Goal: Task Accomplishment & Management: Manage account settings

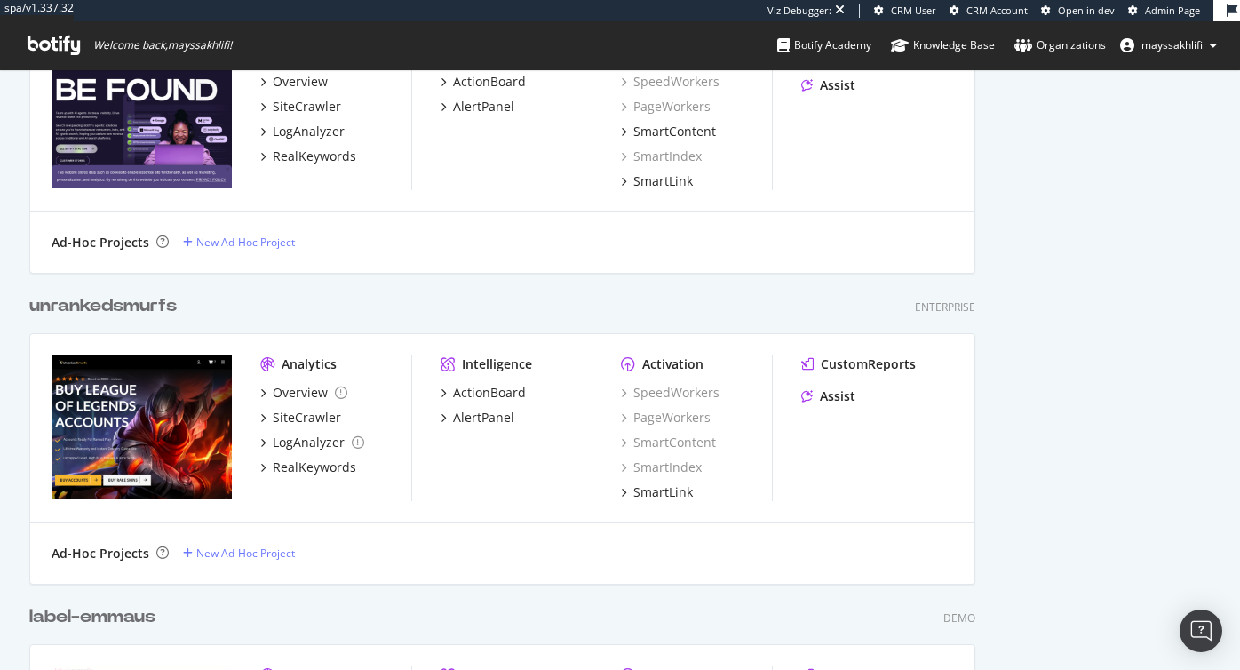
scroll to position [1423, 0]
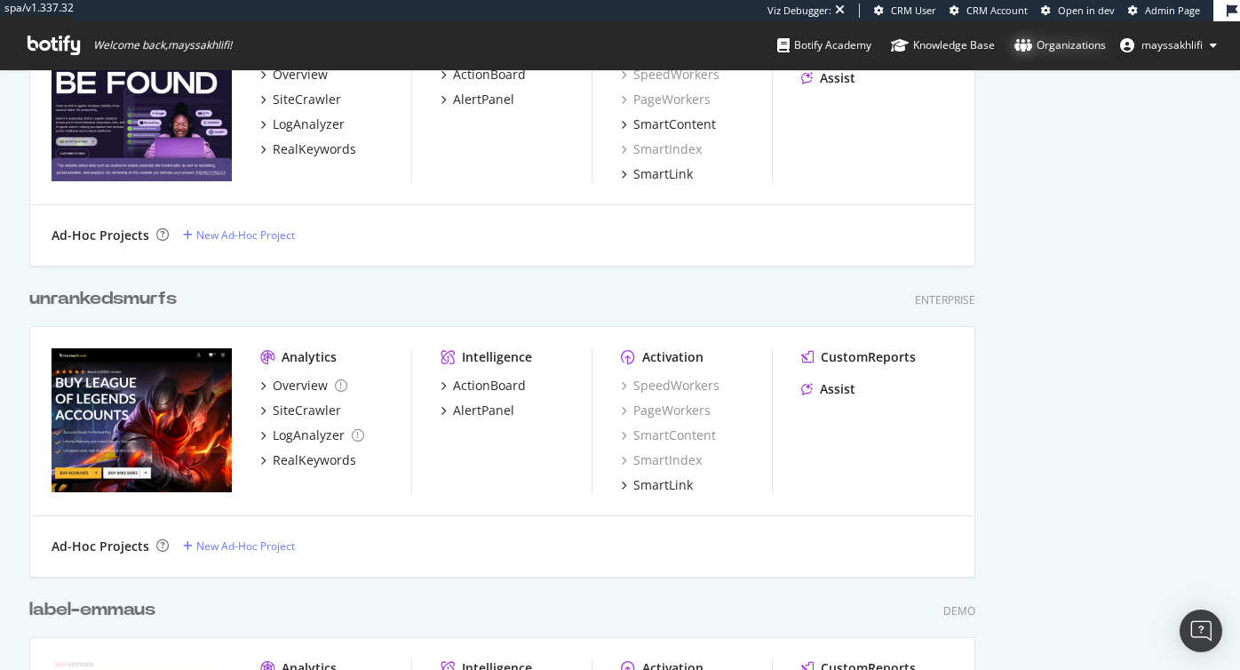
click at [1058, 49] on div "Organizations" at bounding box center [1059, 45] width 91 height 18
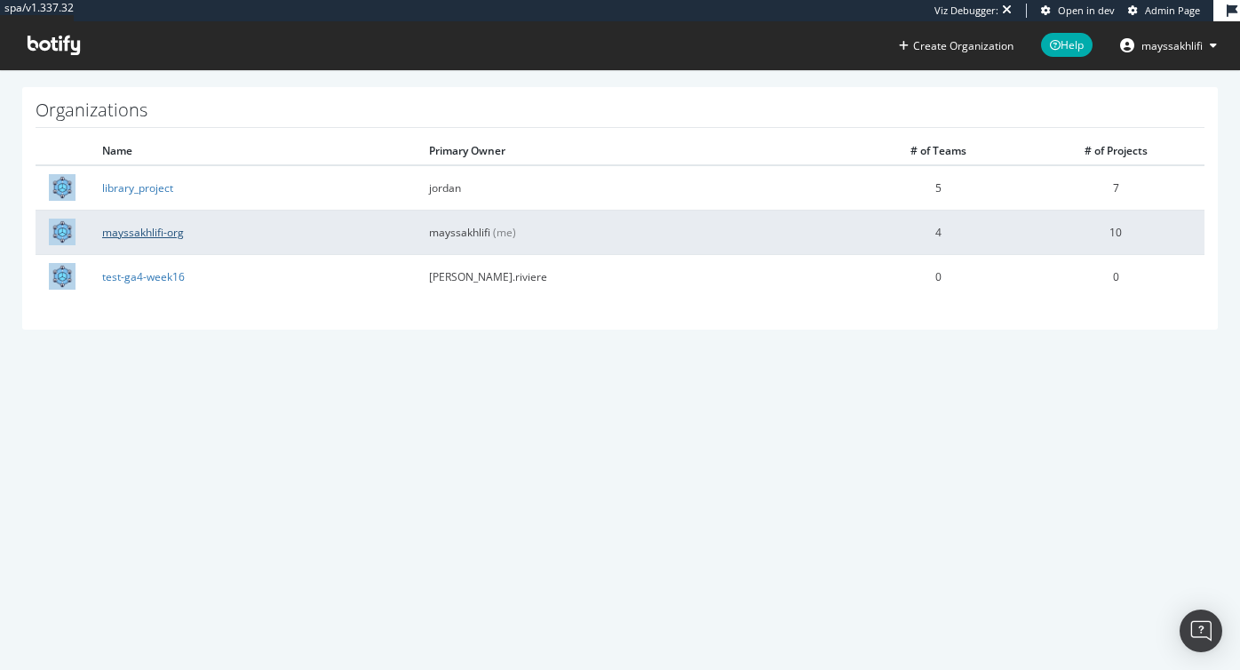
click at [139, 230] on link "mayssakhlifi-org" at bounding box center [143, 232] width 82 height 15
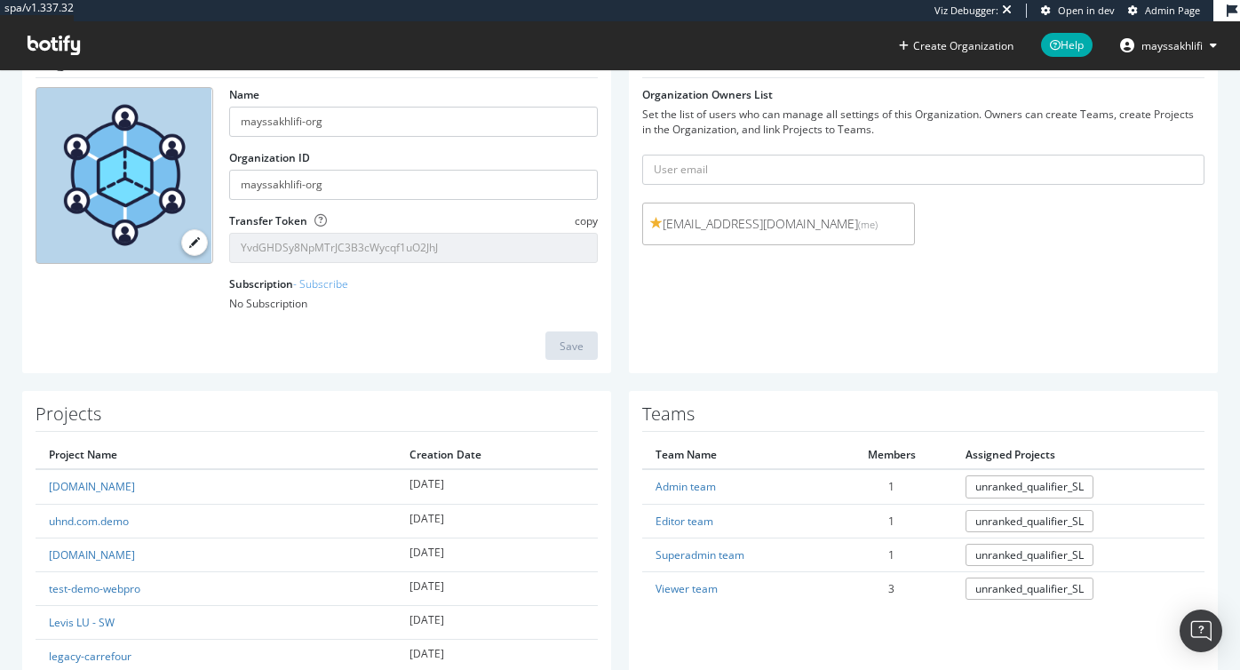
scroll to position [106, 0]
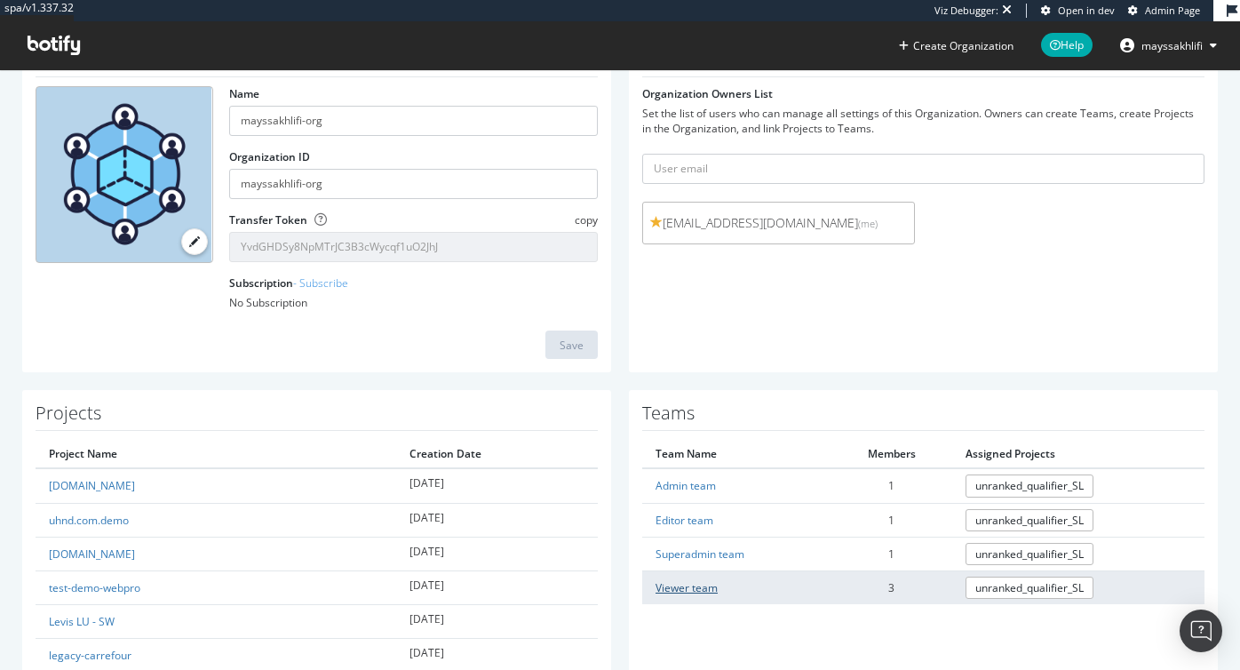
click at [691, 586] on link "Viewer team" at bounding box center [686, 587] width 62 height 15
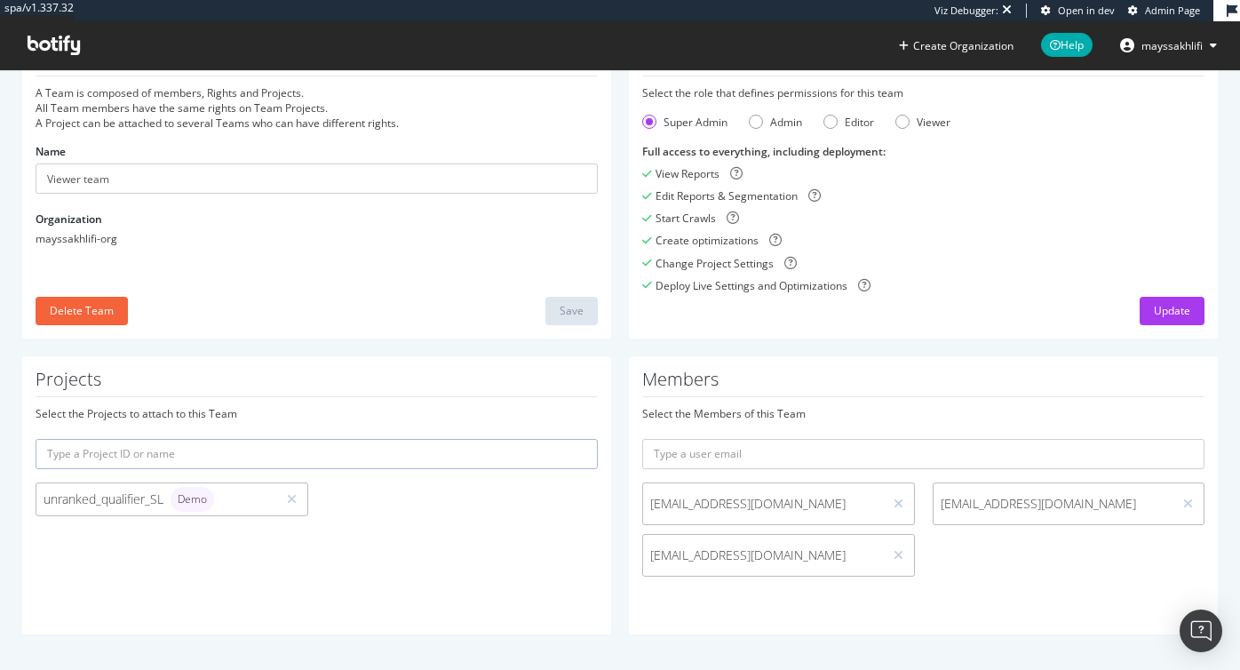
scroll to position [84, 0]
click at [905, 123] on div "Viewer" at bounding box center [902, 122] width 14 height 14
click at [1161, 309] on div "Update" at bounding box center [1172, 310] width 36 height 15
drag, startPoint x: 736, startPoint y: 498, endPoint x: 647, endPoint y: 499, distance: 89.7
click at [647, 499] on span "qa@test.com" at bounding box center [763, 504] width 240 height 18
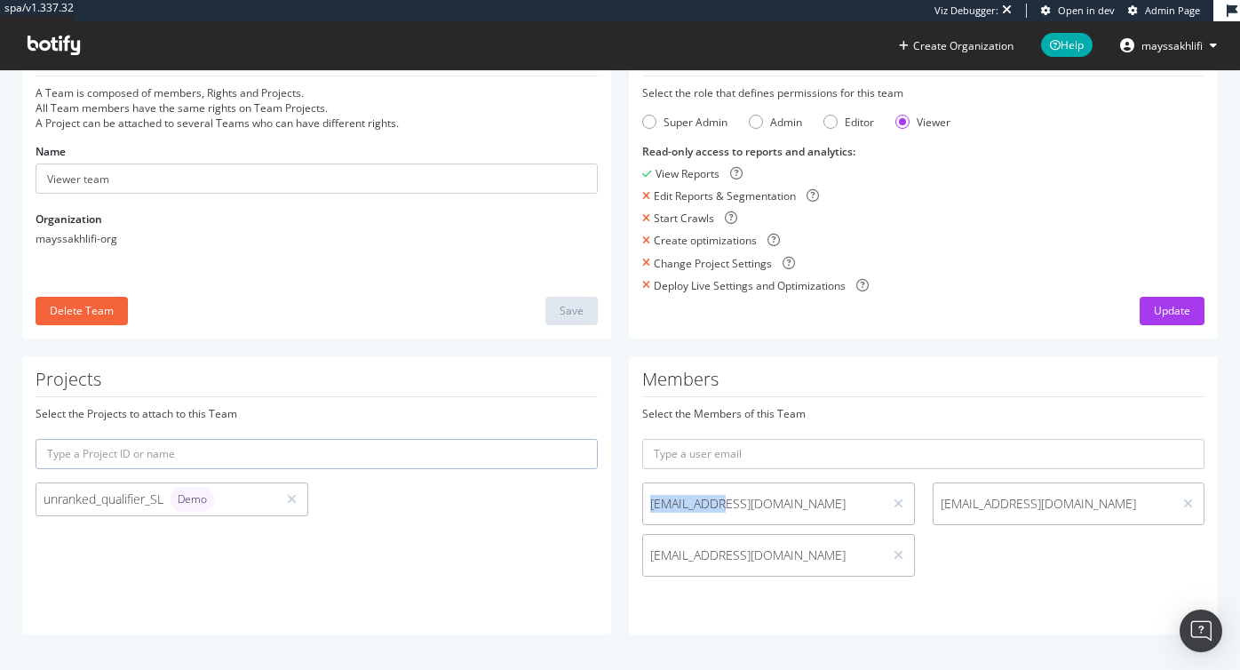
copy span "qa@test.com"
click at [1192, 43] on span "mayssakhlifi" at bounding box center [1171, 45] width 61 height 15
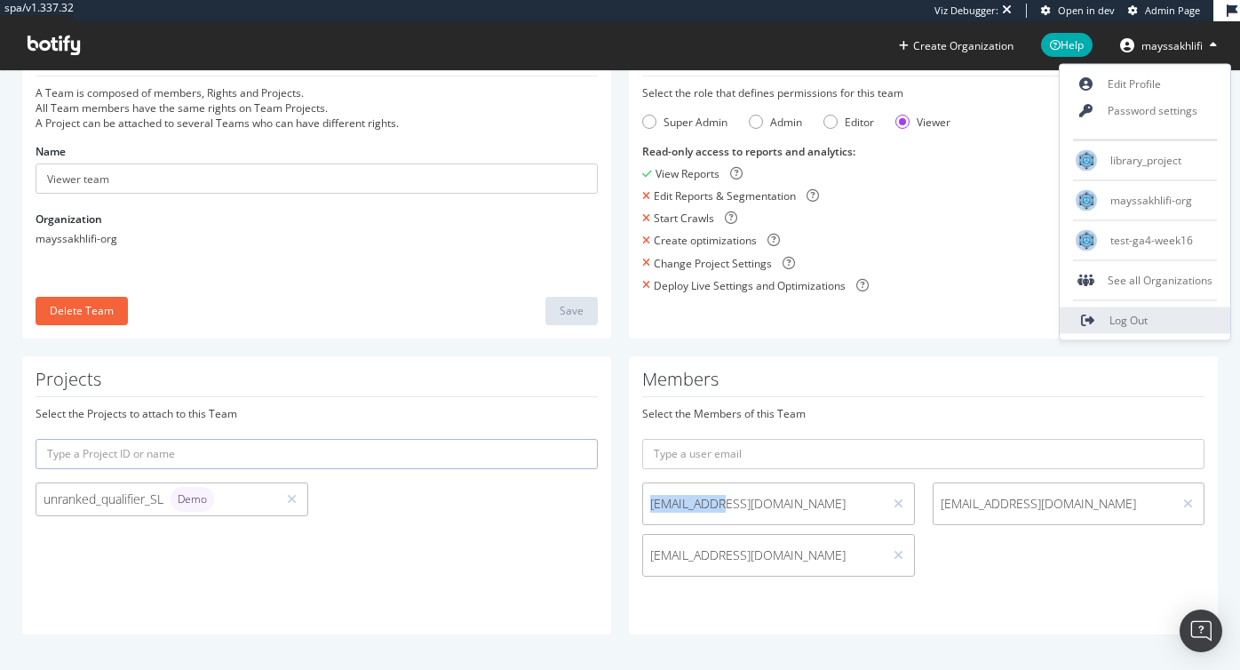
click at [1115, 321] on span "Log Out" at bounding box center [1128, 320] width 38 height 15
